Goal: Obtain resource: Obtain resource

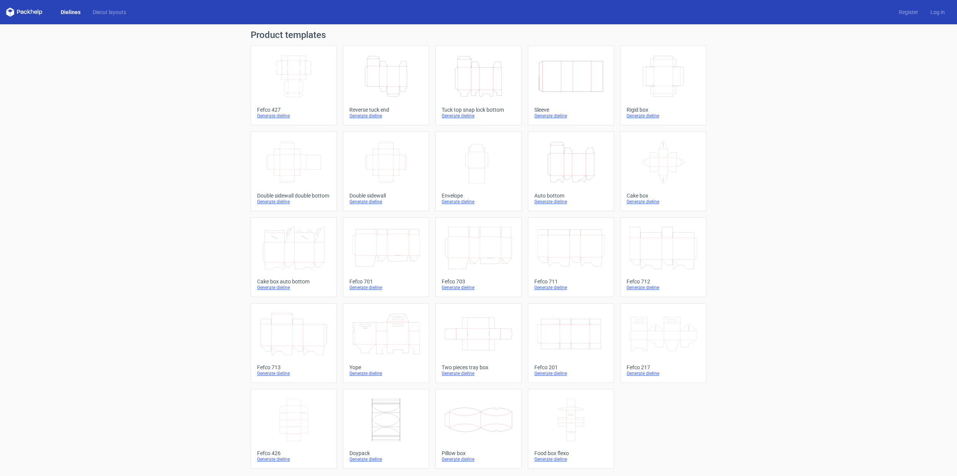
click at [406, 85] on icon "Height Depth Width" at bounding box center [385, 76] width 67 height 43
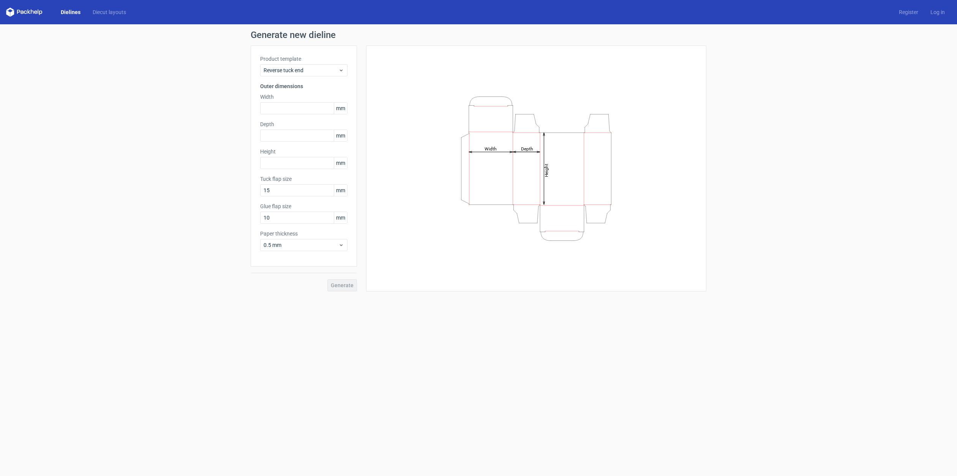
click at [287, 114] on div "Product template Reverse tuck end Outer dimensions Width mm Depth mm Height [PE…" at bounding box center [304, 156] width 106 height 221
click at [292, 108] on input "text" at bounding box center [303, 108] width 87 height 12
type input "155"
click at [285, 135] on input "text" at bounding box center [303, 136] width 87 height 12
type input "35"
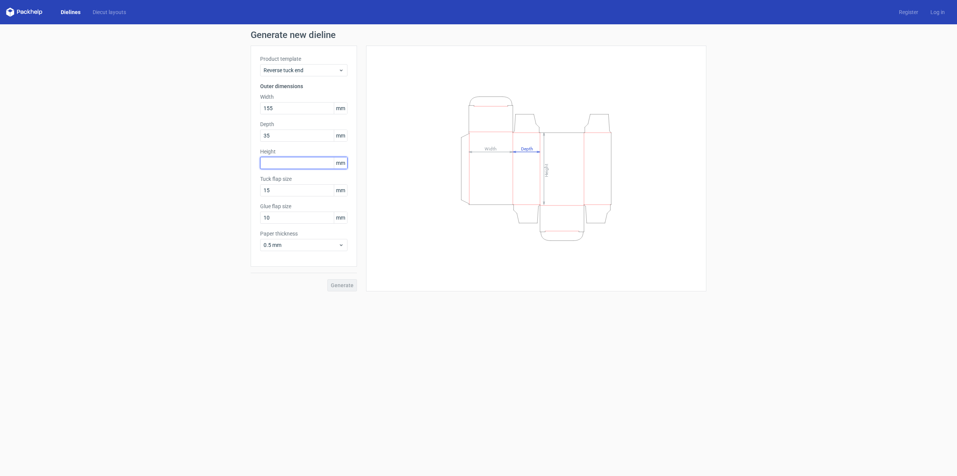
click at [275, 160] on input "text" at bounding box center [303, 163] width 87 height 12
type input "125"
click at [327, 279] on button "Generate" at bounding box center [342, 285] width 30 height 12
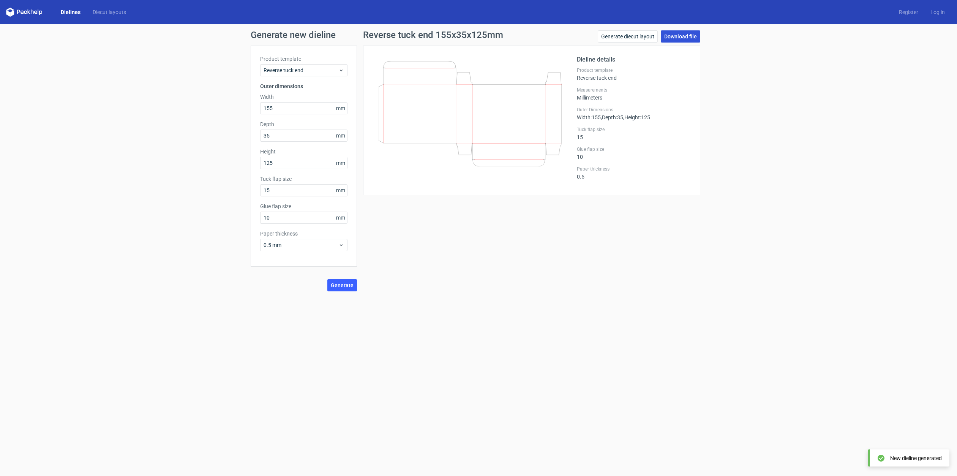
click at [689, 35] on link "Download file" at bounding box center [681, 36] width 40 height 12
click at [72, 13] on link "Dielines" at bounding box center [71, 12] width 32 height 8
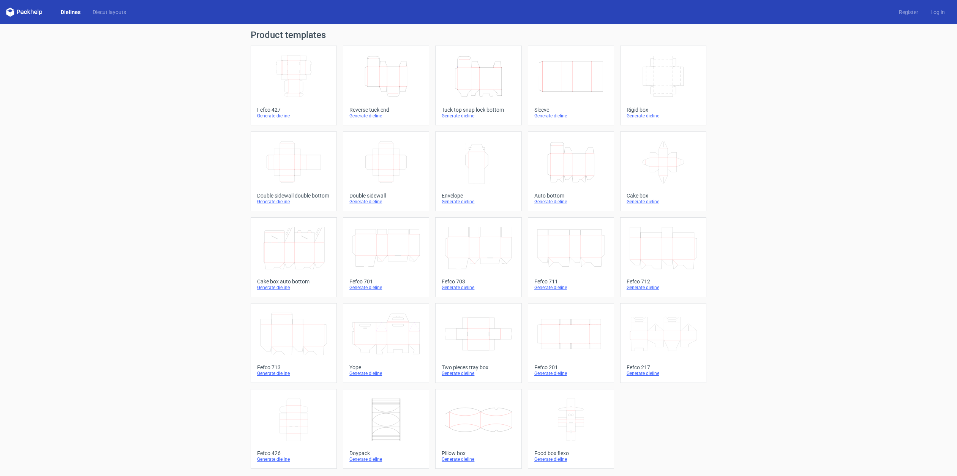
click at [376, 115] on div "Generate dieline" at bounding box center [385, 116] width 73 height 6
click at [106, 12] on link "Diecut layouts" at bounding box center [110, 12] width 46 height 8
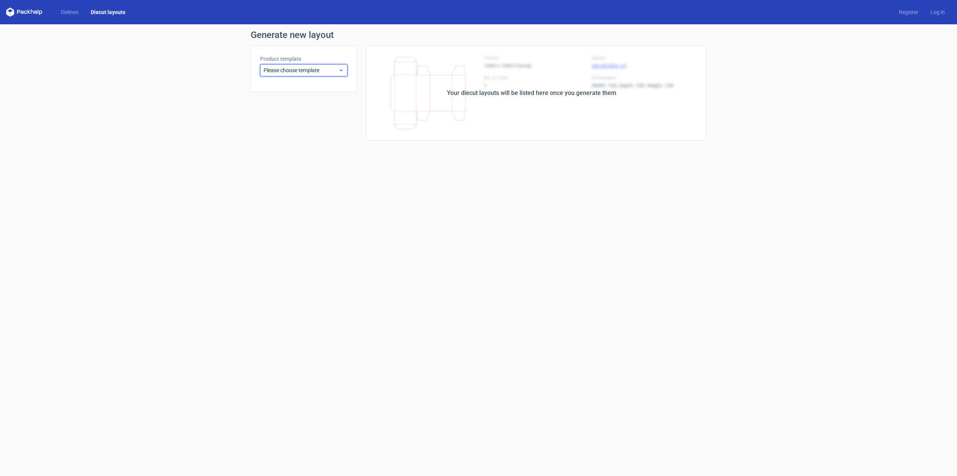
click at [326, 73] on span "Please choose template" at bounding box center [301, 70] width 75 height 8
click at [303, 98] on div "Reverse tuck end" at bounding box center [303, 99] width 81 height 12
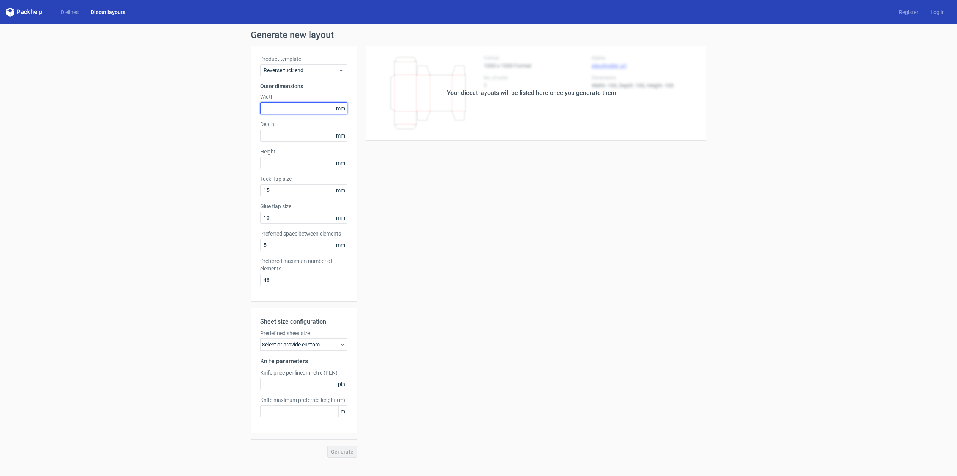
click at [301, 107] on input "text" at bounding box center [303, 108] width 87 height 12
click at [905, 16] on link "Register" at bounding box center [909, 12] width 32 height 8
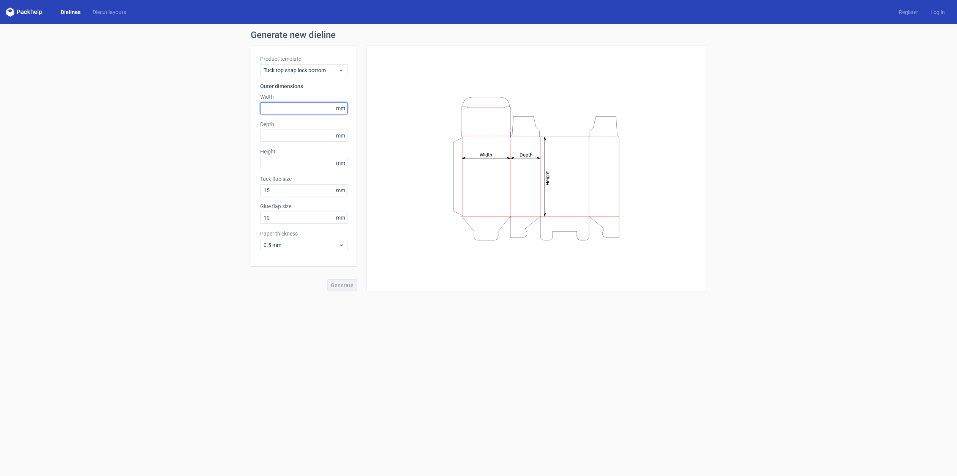
click at [287, 112] on input "text" at bounding box center [303, 108] width 87 height 12
type input "155"
click at [289, 133] on input "text" at bounding box center [303, 136] width 87 height 12
type input "35"
click at [284, 161] on input "text" at bounding box center [303, 163] width 87 height 12
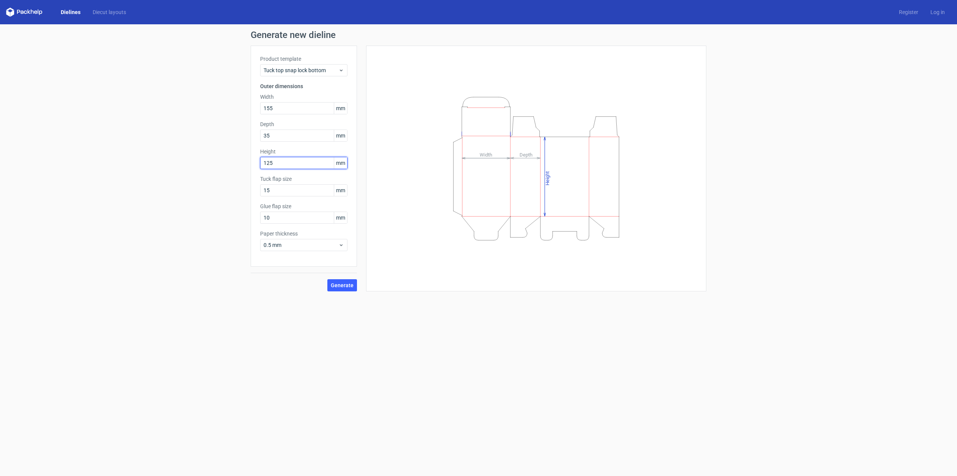
type input "125"
click at [327, 279] on button "Generate" at bounding box center [342, 285] width 30 height 12
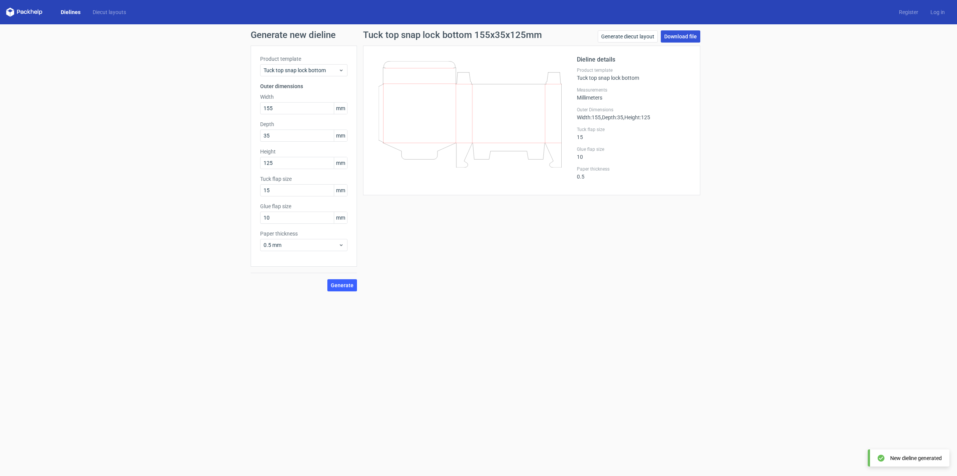
click at [683, 39] on link "Download file" at bounding box center [681, 36] width 40 height 12
click at [478, 253] on div "Tuck top snap lock bottom 155x35x125mm Generate diecut layout Download file Die…" at bounding box center [531, 160] width 349 height 261
